Goal: Task Accomplishment & Management: Use online tool/utility

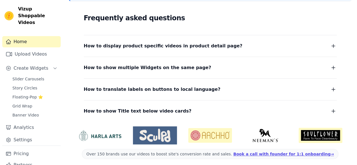
scroll to position [103, 0]
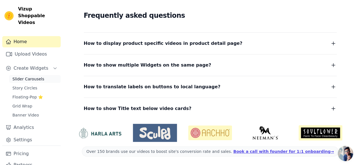
click at [25, 76] on span "Slider Carousels" at bounding box center [28, 79] width 32 height 6
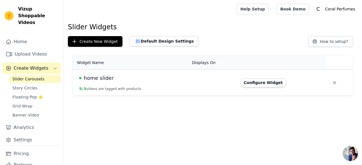
click at [191, 79] on td at bounding box center [212, 83] width 48 height 26
click at [244, 79] on button "Configure Widget" at bounding box center [263, 82] width 46 height 9
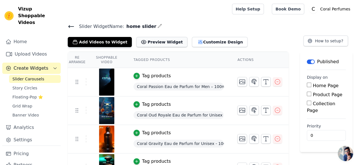
click at [160, 38] on button "Preview Widget" at bounding box center [161, 42] width 51 height 10
click at [198, 41] on icon "button" at bounding box center [201, 42] width 6 height 6
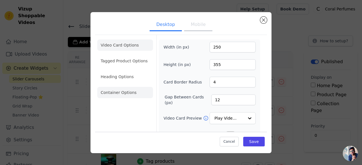
click at [129, 96] on li "Container Options" at bounding box center [125, 92] width 56 height 11
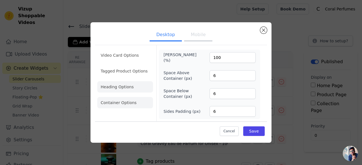
click at [128, 89] on li "Heading Options" at bounding box center [125, 86] width 56 height 11
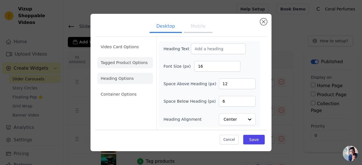
click at [121, 62] on li "Tagged Product Options" at bounding box center [125, 62] width 56 height 11
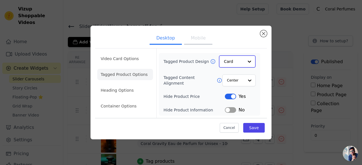
click at [228, 57] on input "Tagged Product Design" at bounding box center [234, 61] width 20 height 11
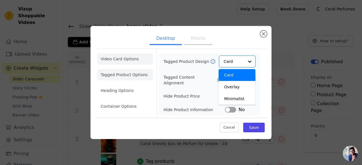
click at [122, 59] on li "Video Card Options" at bounding box center [125, 58] width 56 height 11
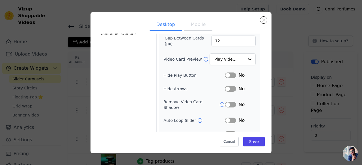
scroll to position [77, 0]
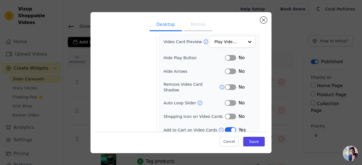
click at [225, 127] on button "Label" at bounding box center [230, 130] width 11 height 6
click at [254, 138] on button "Save" at bounding box center [253, 142] width 21 height 10
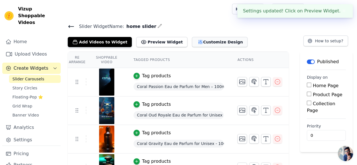
click at [197, 41] on button "Customize Design" at bounding box center [220, 42] width 56 height 10
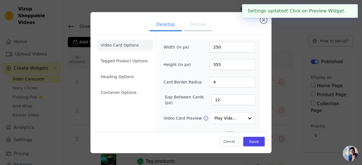
click at [195, 27] on button "Mobile" at bounding box center [198, 25] width 28 height 12
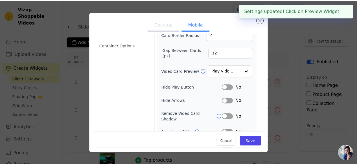
scroll to position [90, 0]
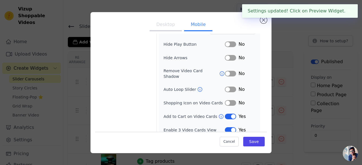
click at [229, 127] on button "Label" at bounding box center [230, 130] width 11 height 6
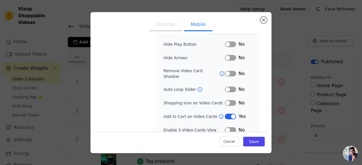
click at [229, 127] on button "Label" at bounding box center [230, 130] width 11 height 6
click at [227, 114] on button "Label" at bounding box center [230, 117] width 11 height 6
click at [248, 143] on button "Save" at bounding box center [253, 142] width 21 height 10
